Goal: Navigation & Orientation: Understand site structure

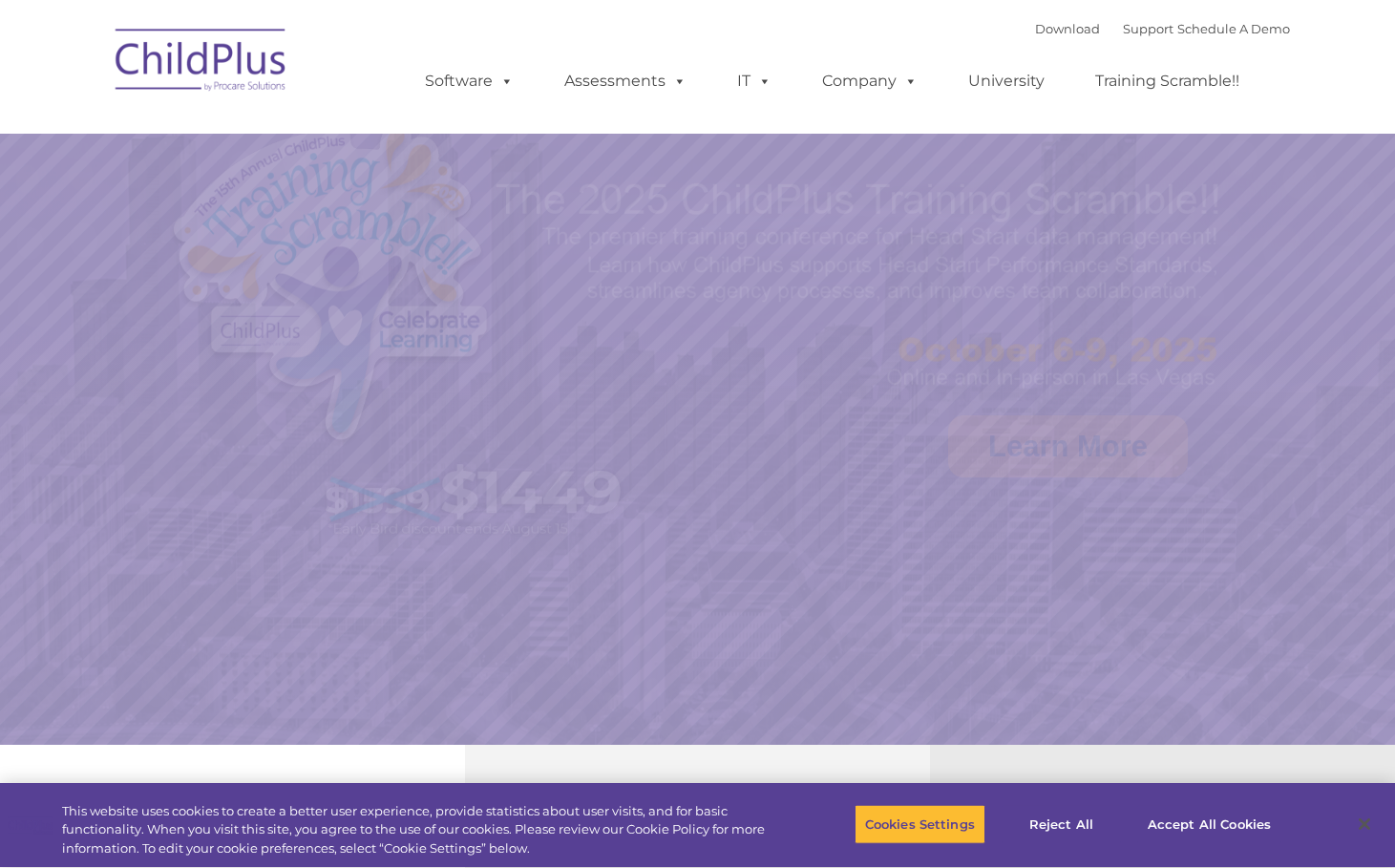
select select "MEDIUM"
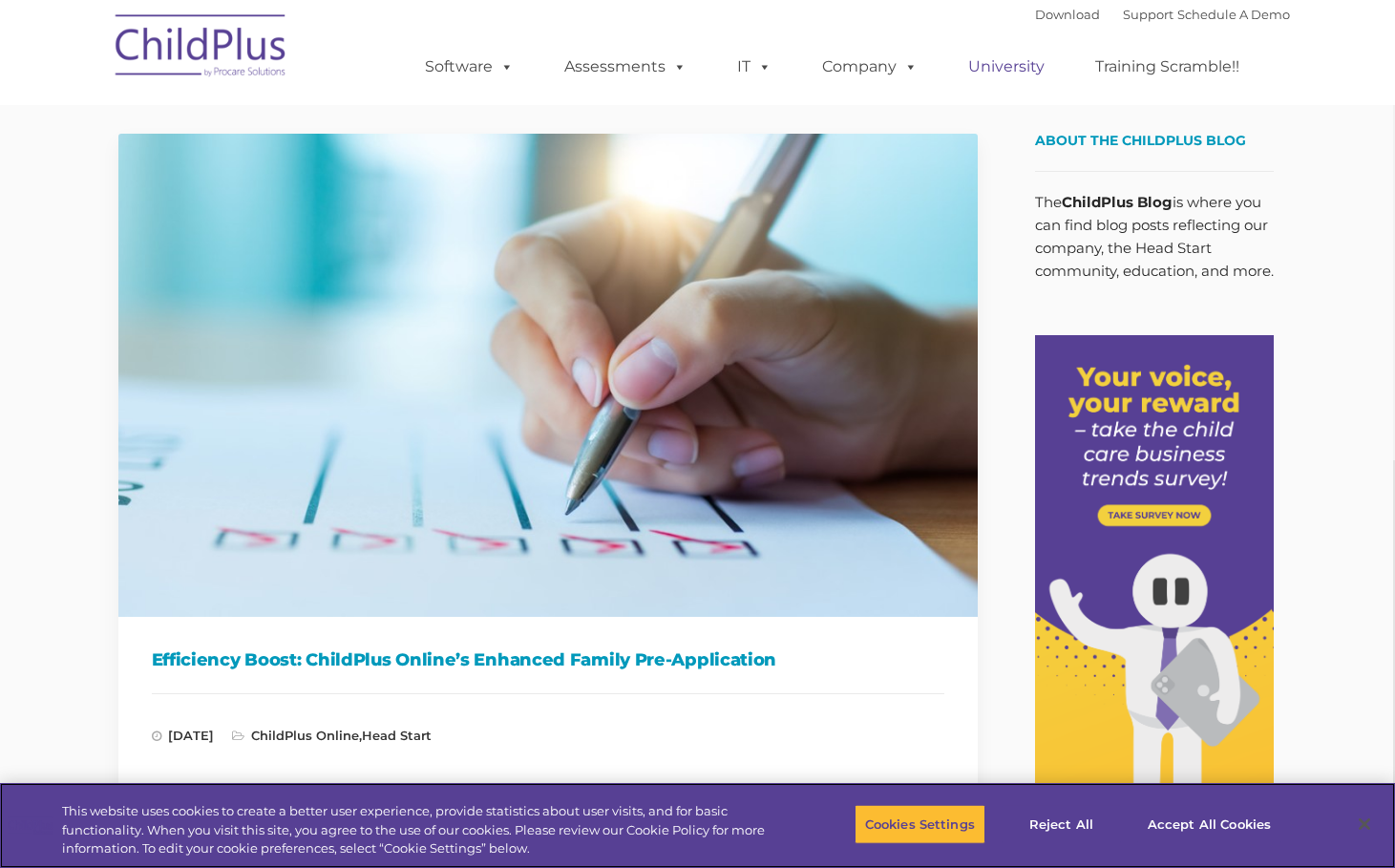
scroll to position [0, 2]
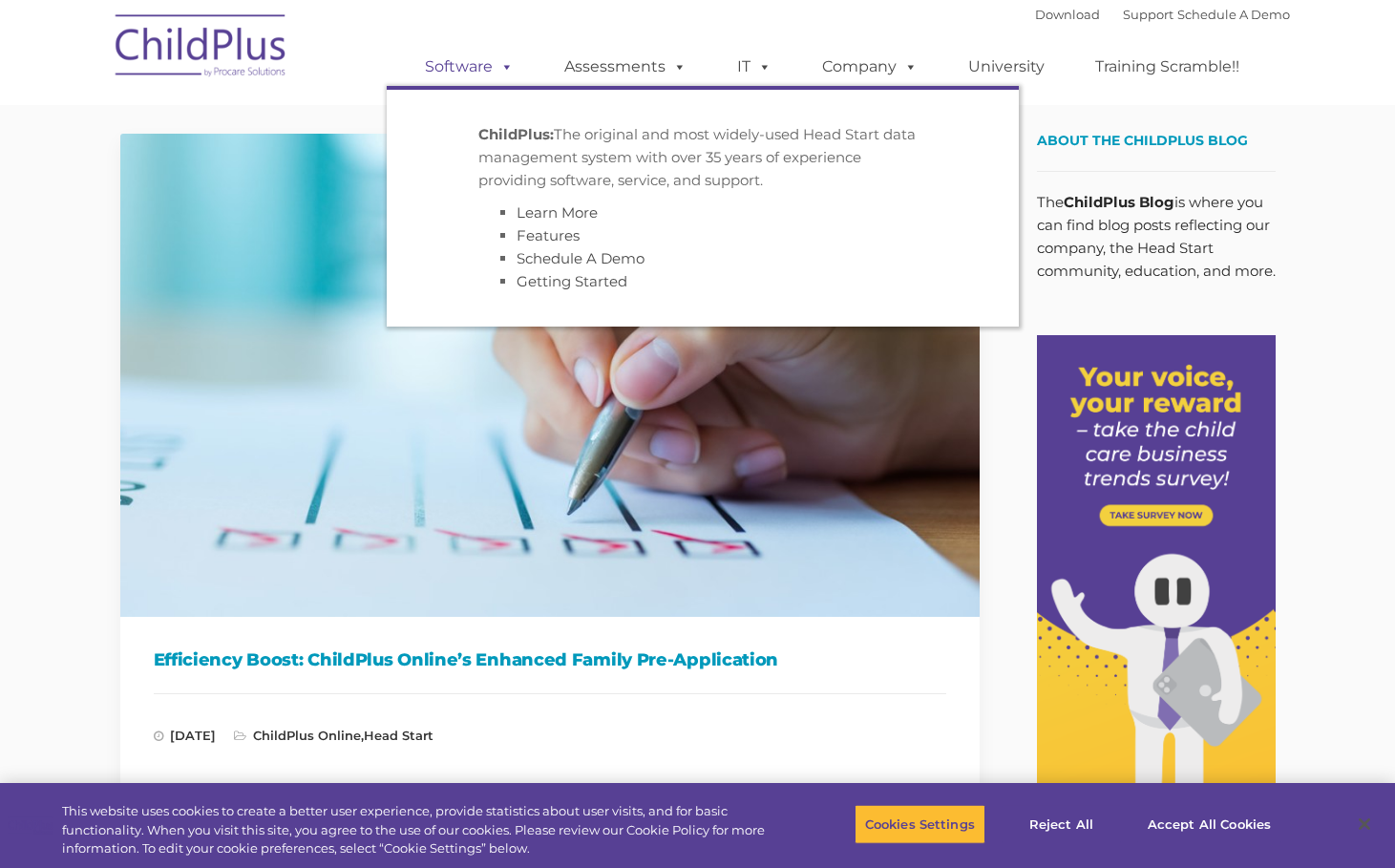
click at [514, 65] on link "Software" at bounding box center [469, 66] width 127 height 38
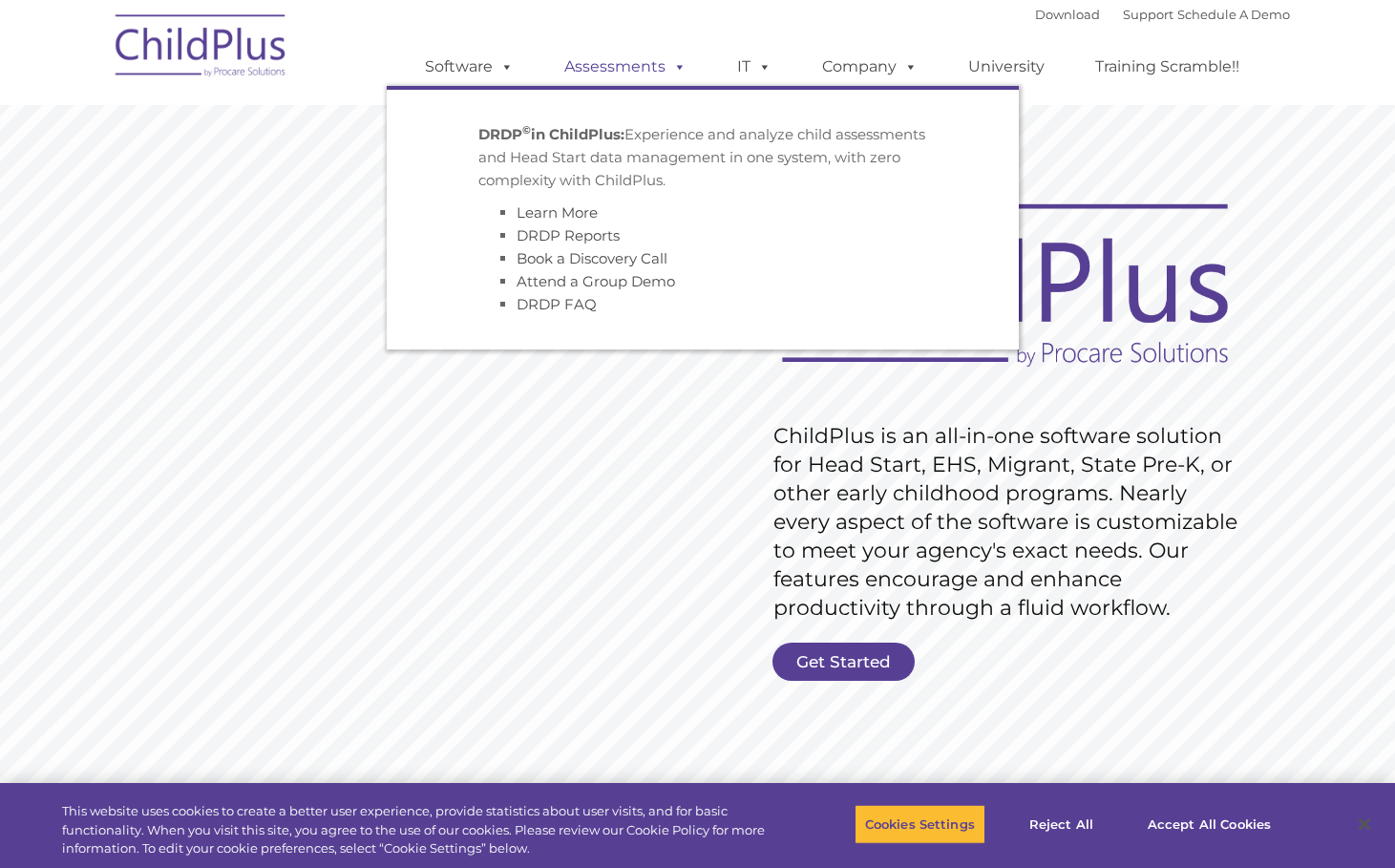
click at [678, 68] on span at bounding box center [676, 66] width 21 height 19
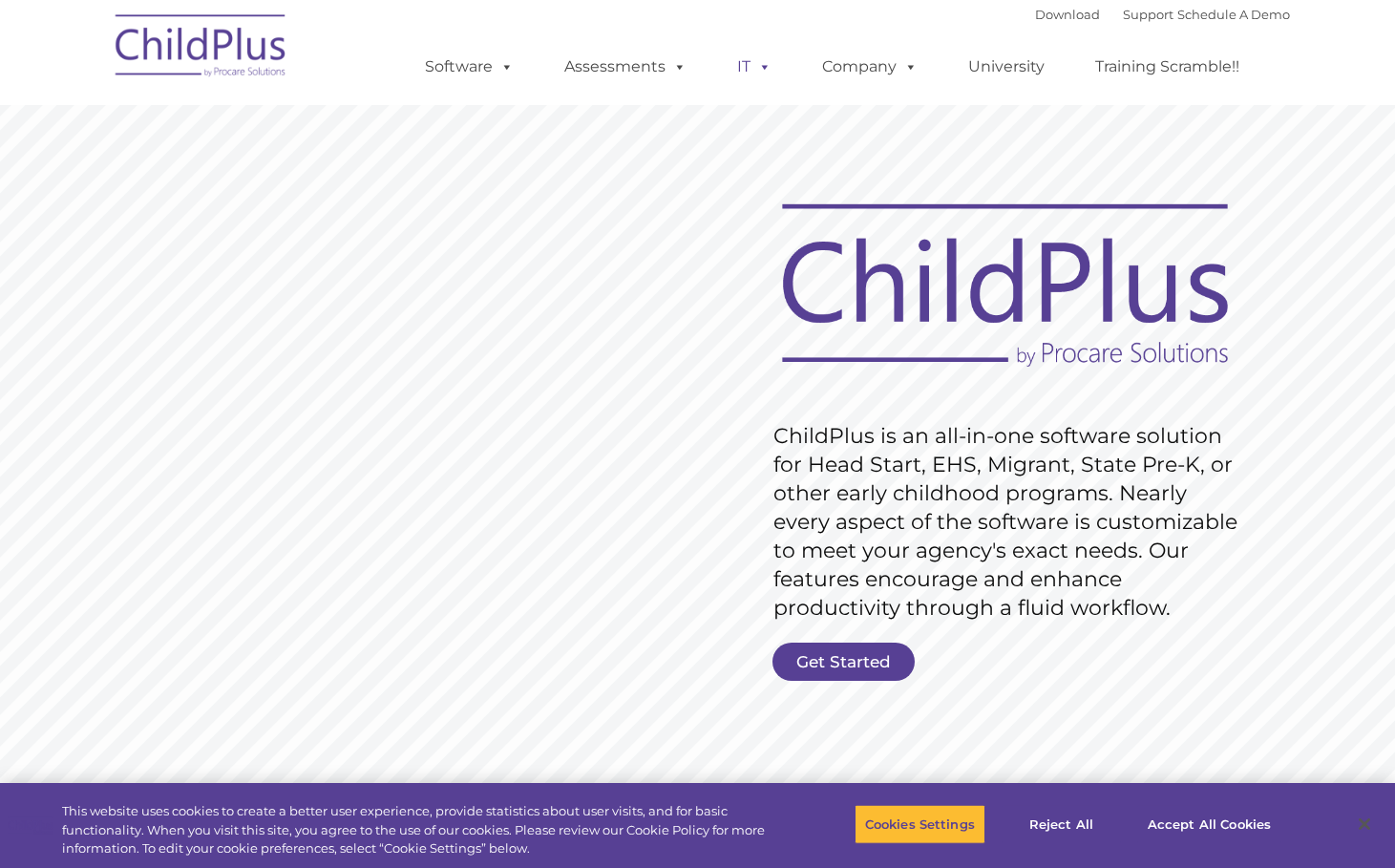
click at [758, 65] on span at bounding box center [760, 66] width 21 height 19
click at [902, 70] on span at bounding box center [906, 66] width 21 height 19
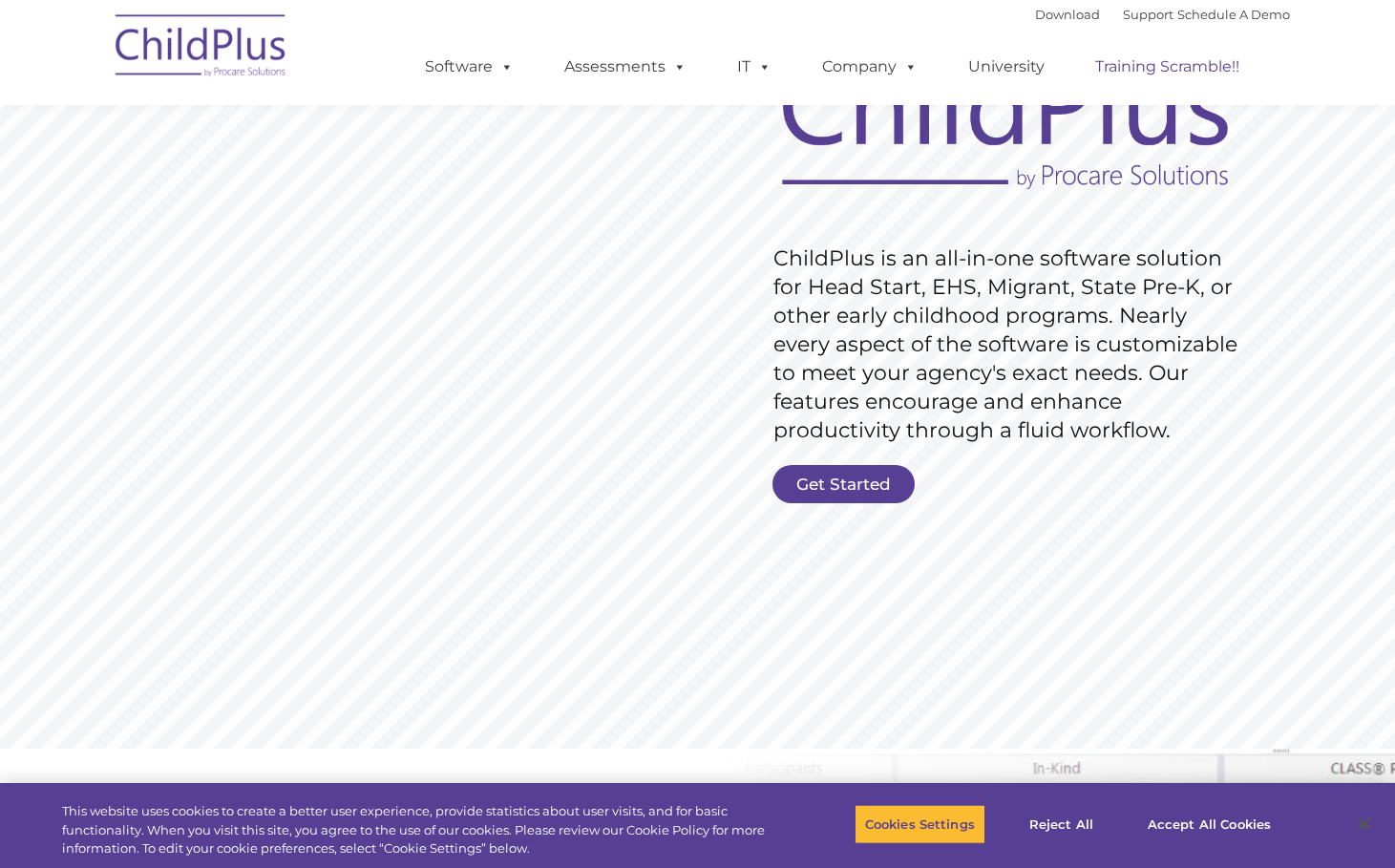
scroll to position [251, 0]
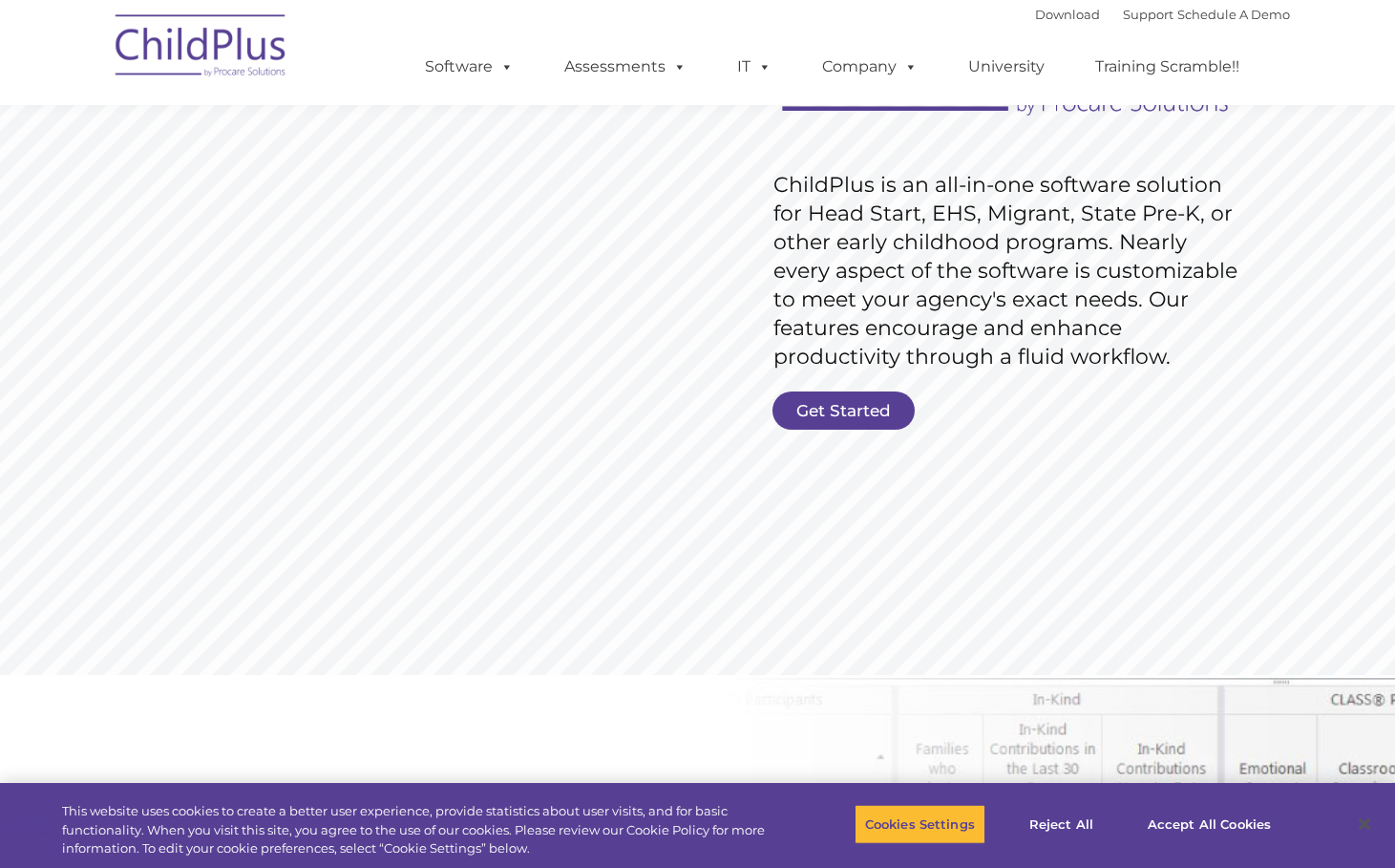
click at [221, 43] on img at bounding box center [200, 49] width 191 height 96
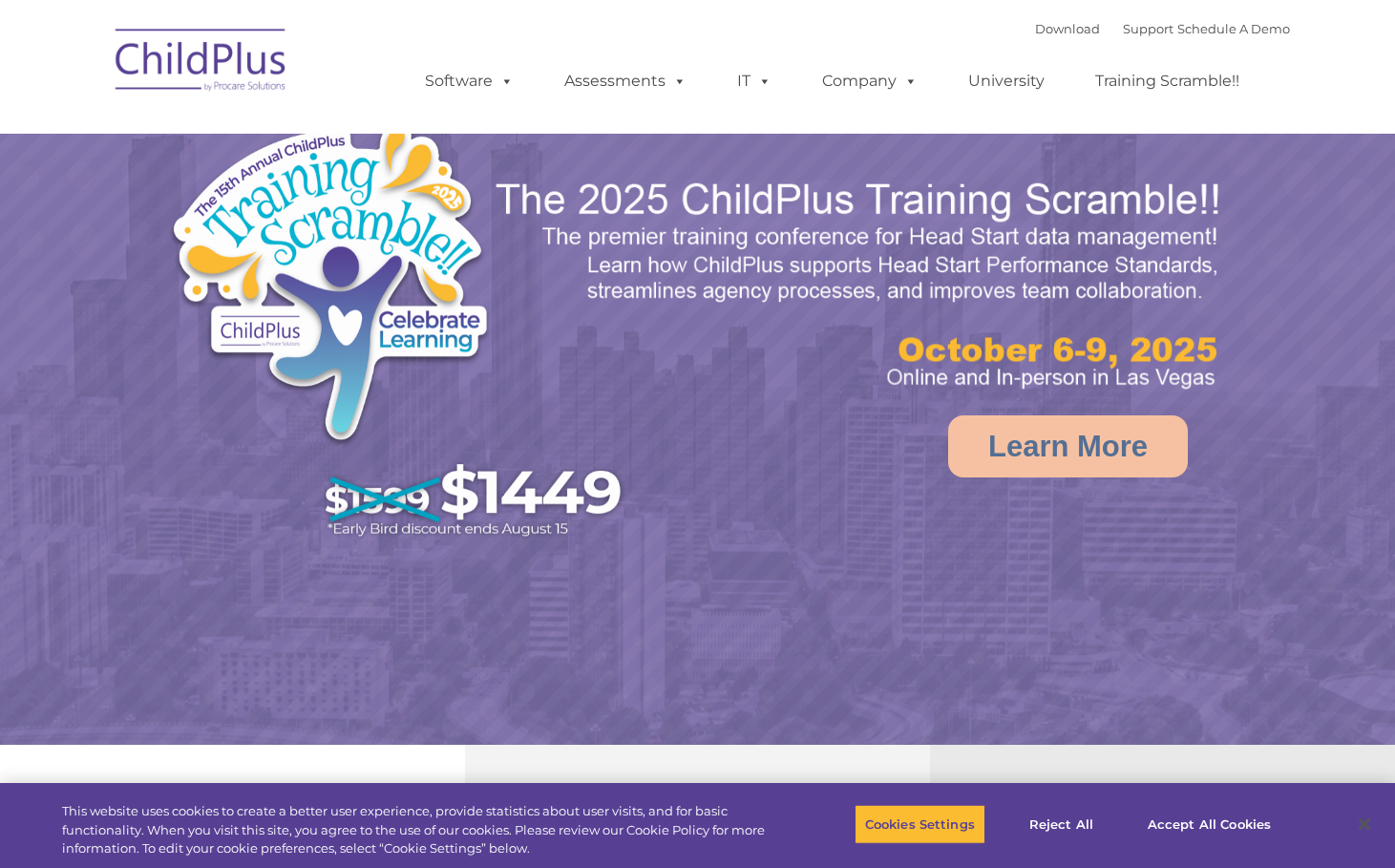
select select "MEDIUM"
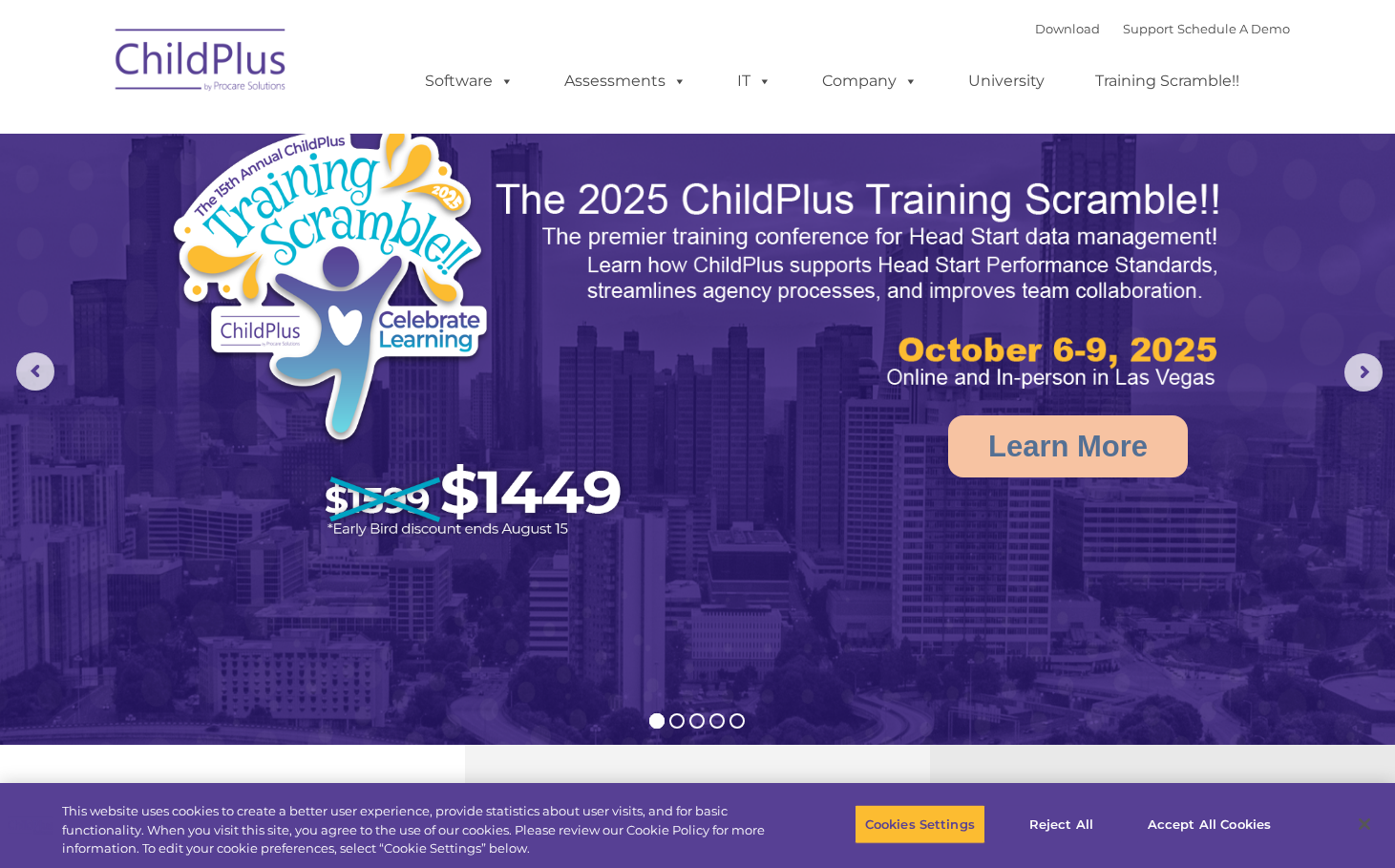
click at [221, 43] on img at bounding box center [200, 64] width 191 height 96
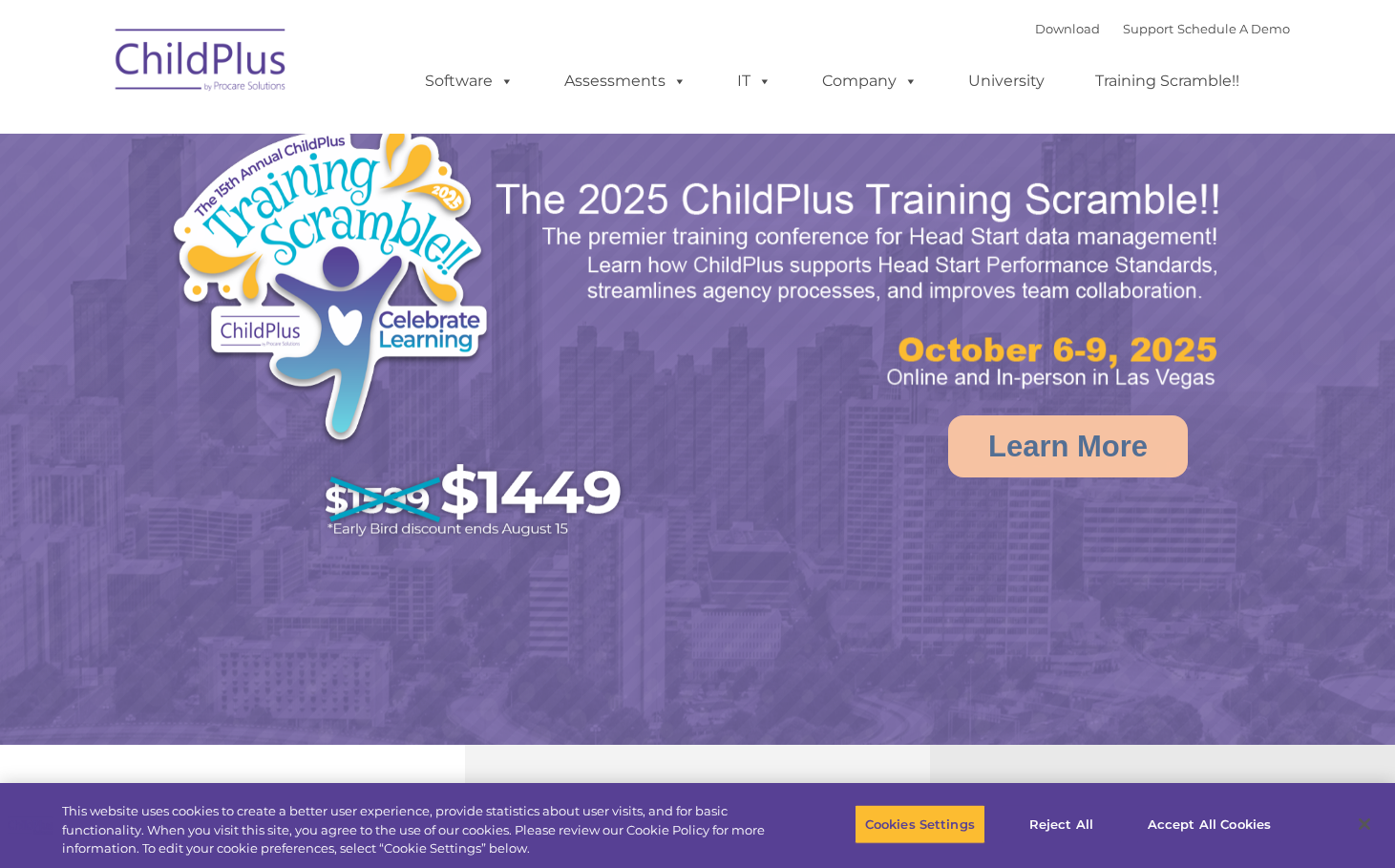
select select "MEDIUM"
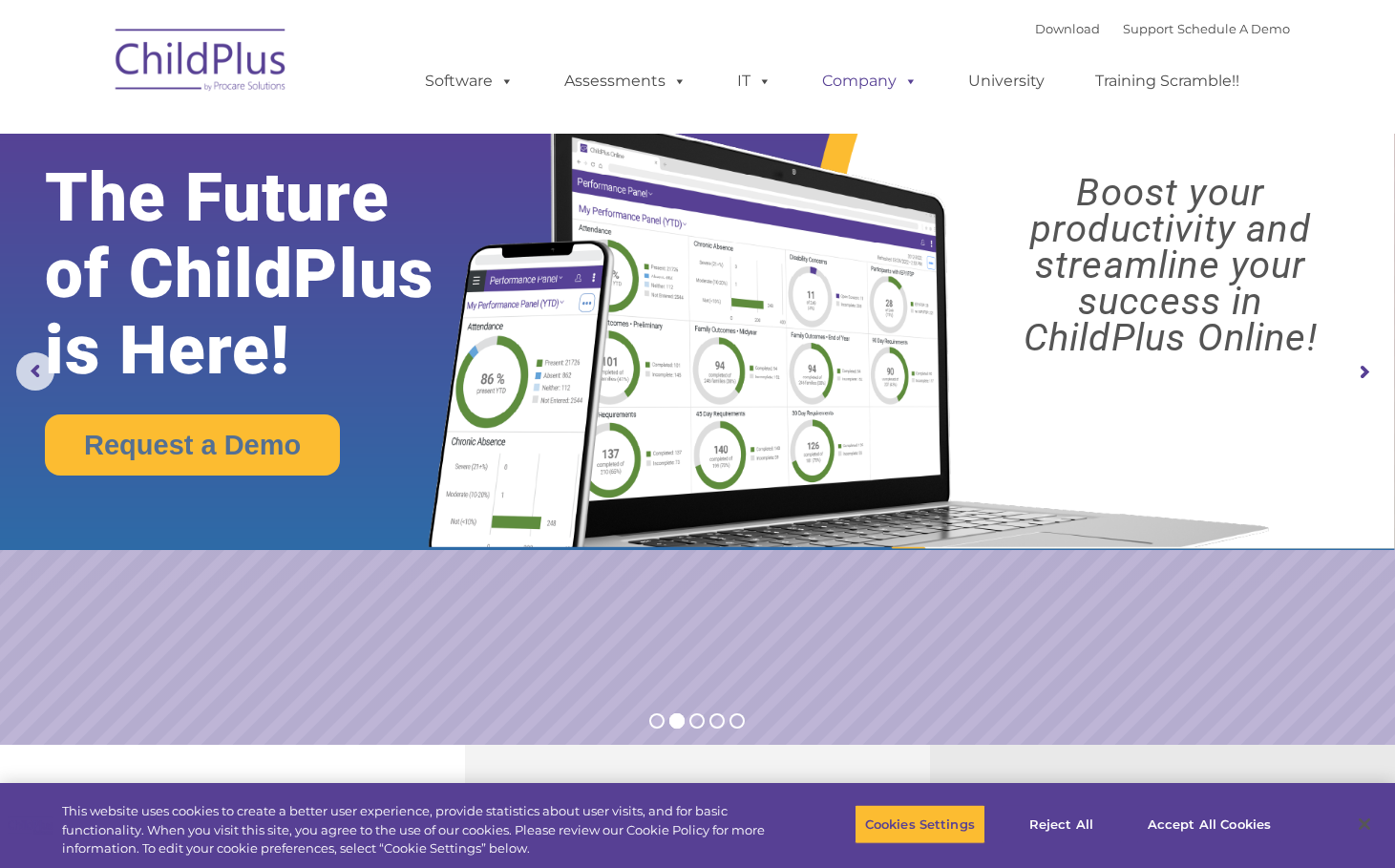
click at [900, 77] on span at bounding box center [906, 80] width 21 height 19
